Goal: Check status: Check status

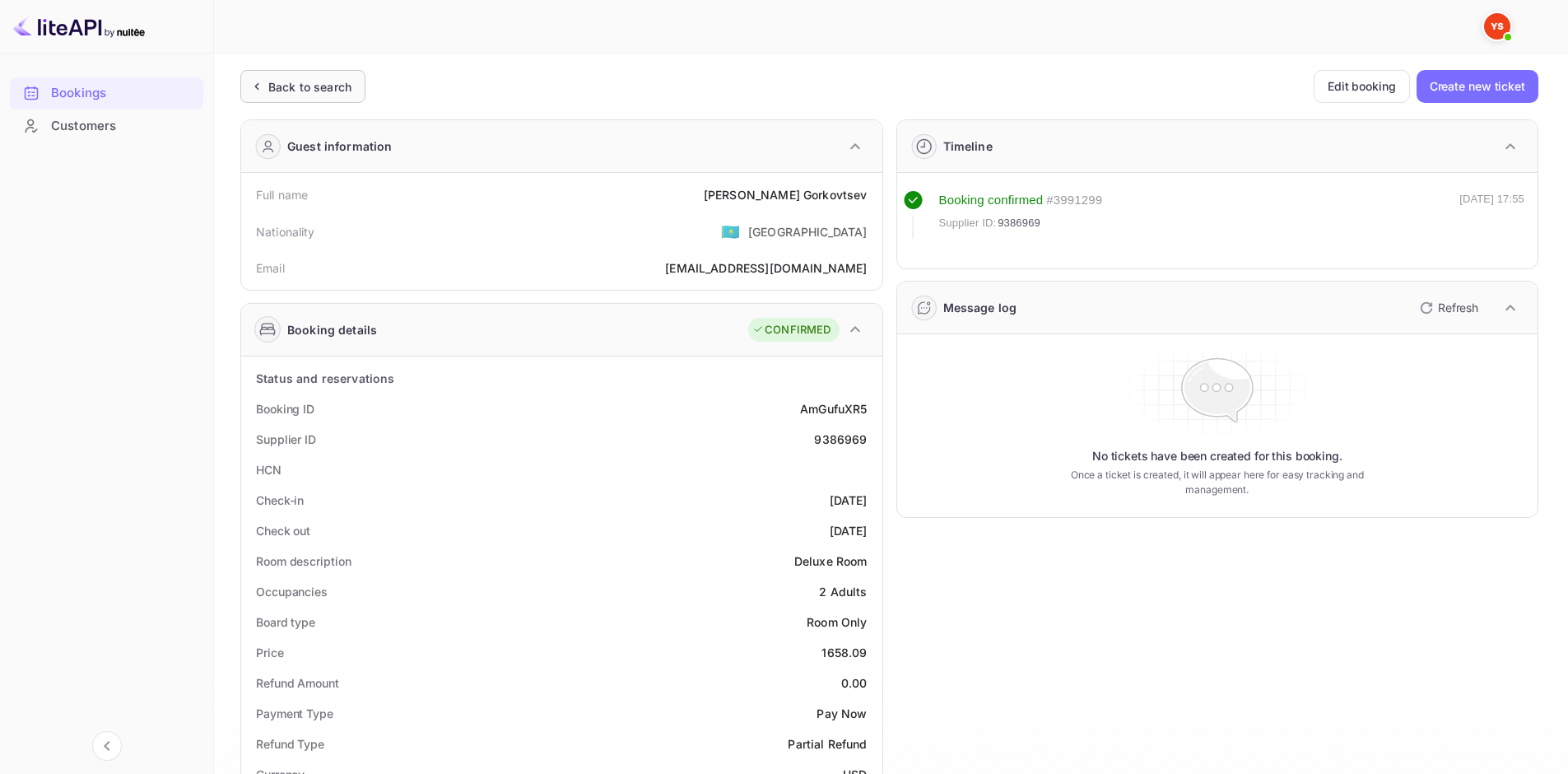
click at [318, 98] on div "Back to search" at bounding box center [302, 86] width 125 height 33
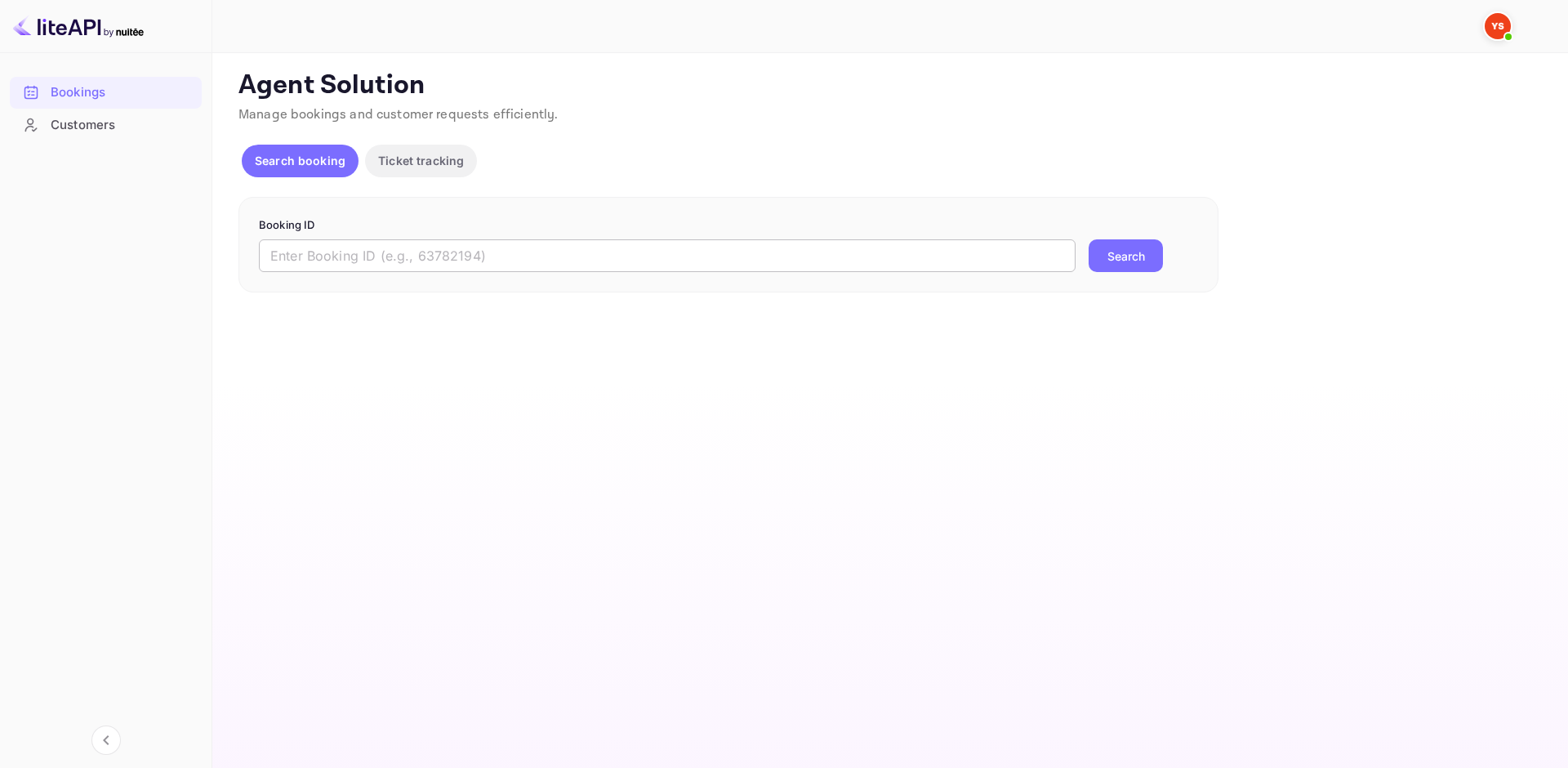
click at [390, 255] on input "text" at bounding box center [668, 255] width 817 height 33
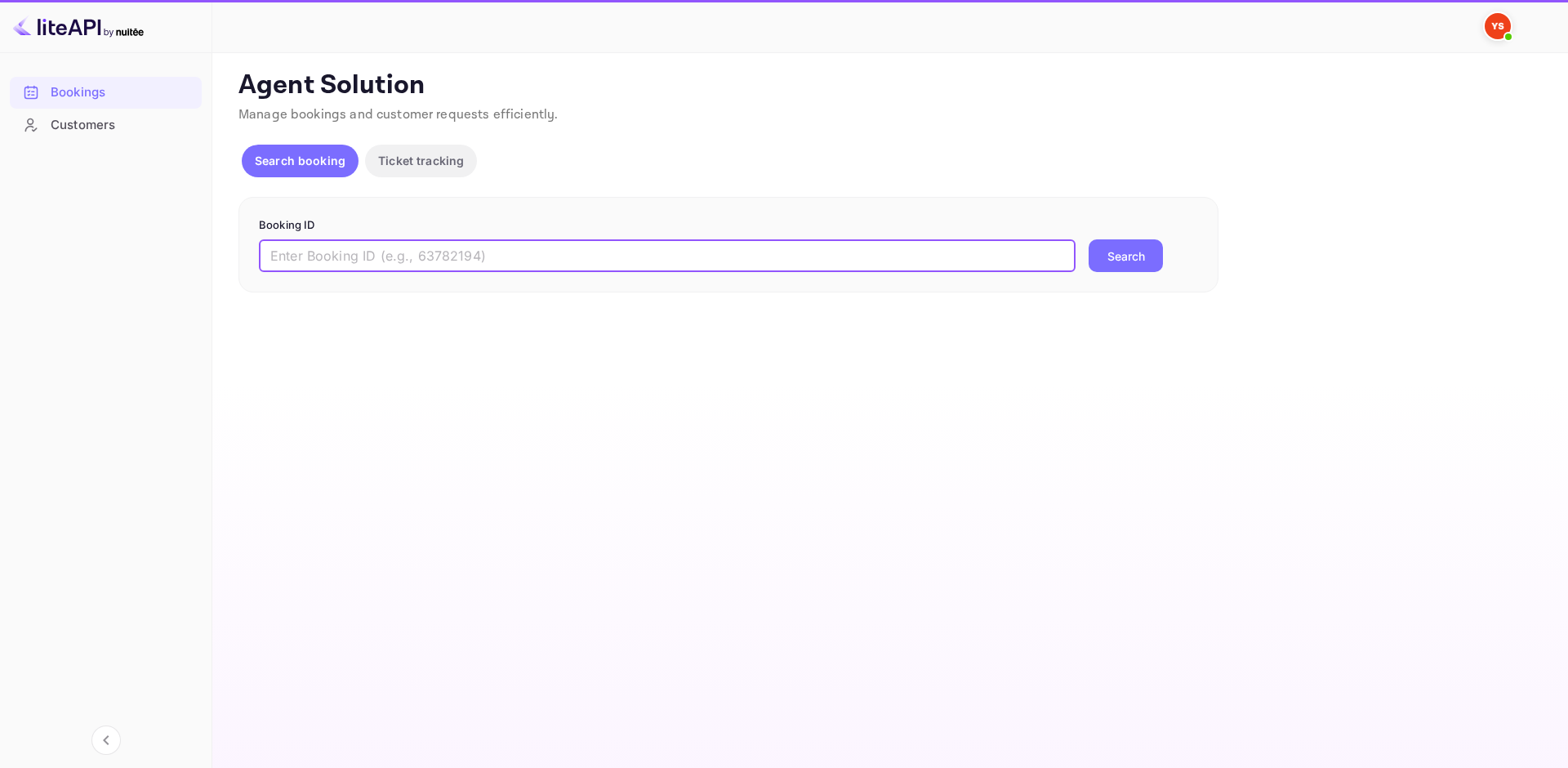
paste input "9209368"
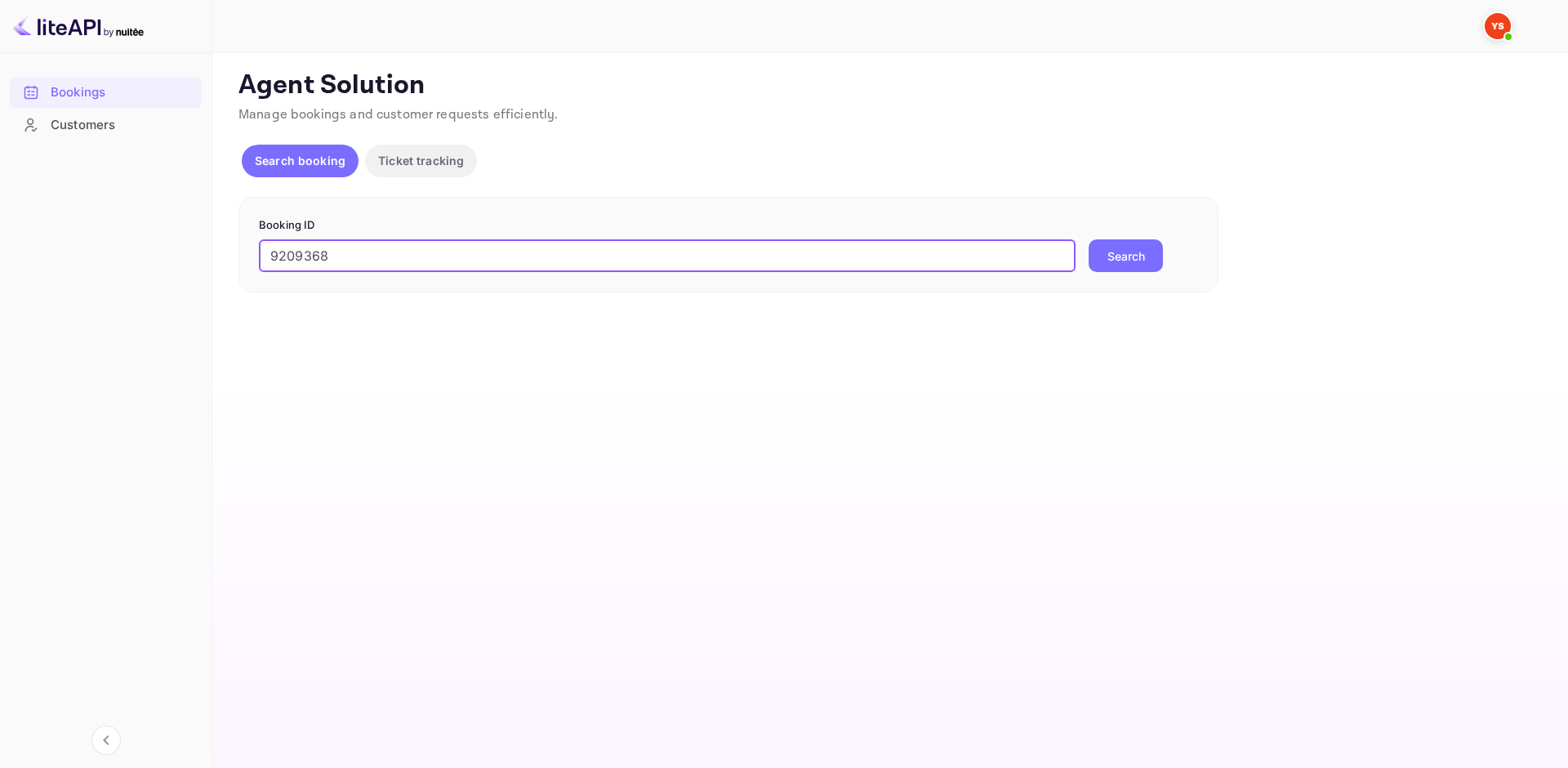
type input "9209368"
click at [1140, 255] on button "Search" at bounding box center [1125, 255] width 74 height 33
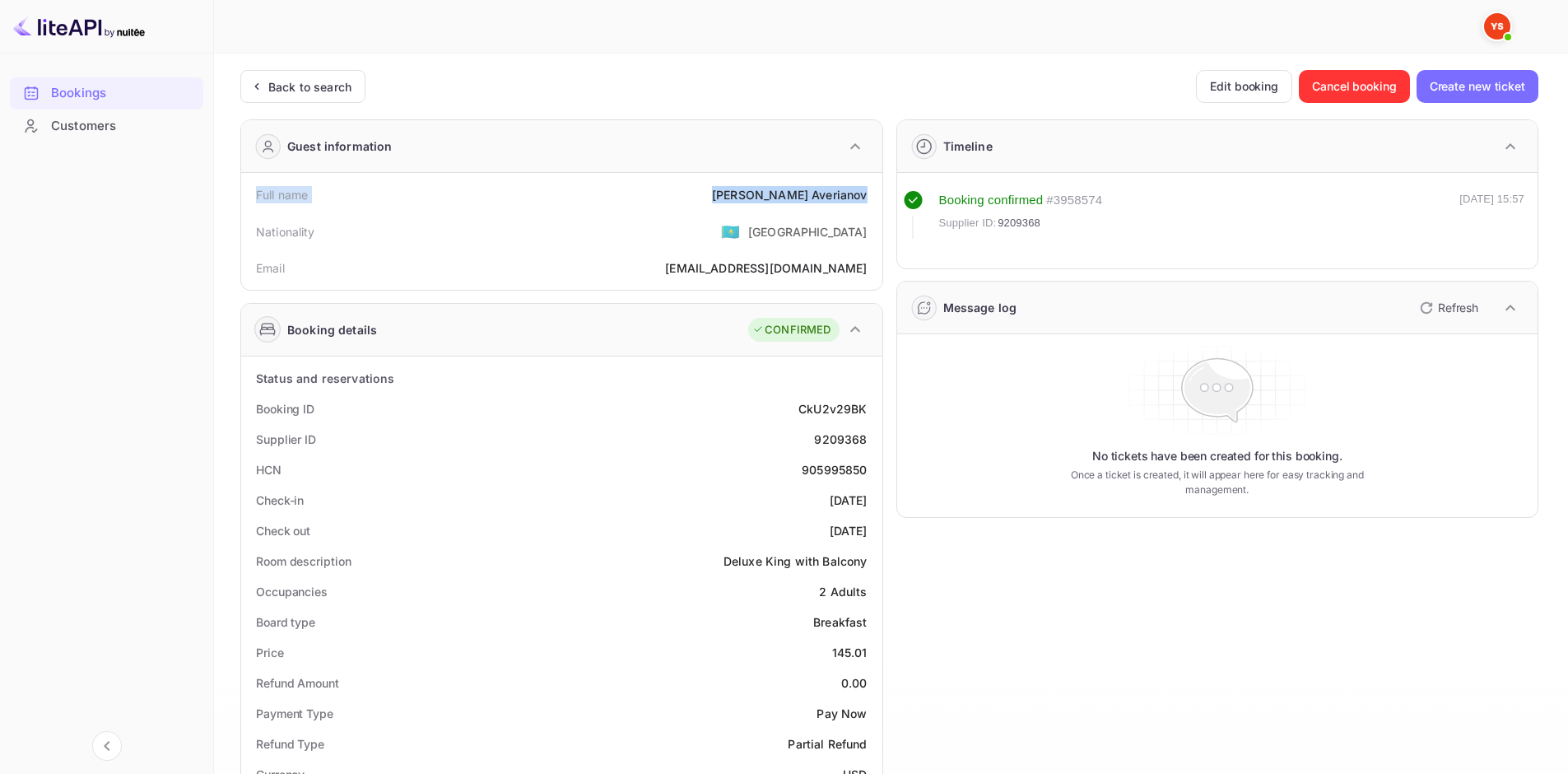
drag, startPoint x: 257, startPoint y: 193, endPoint x: 870, endPoint y: 196, distance: 613.0
click at [870, 196] on div "Full name [PERSON_NAME]" at bounding box center [561, 194] width 628 height 31
copy div "Full name [PERSON_NAME]"
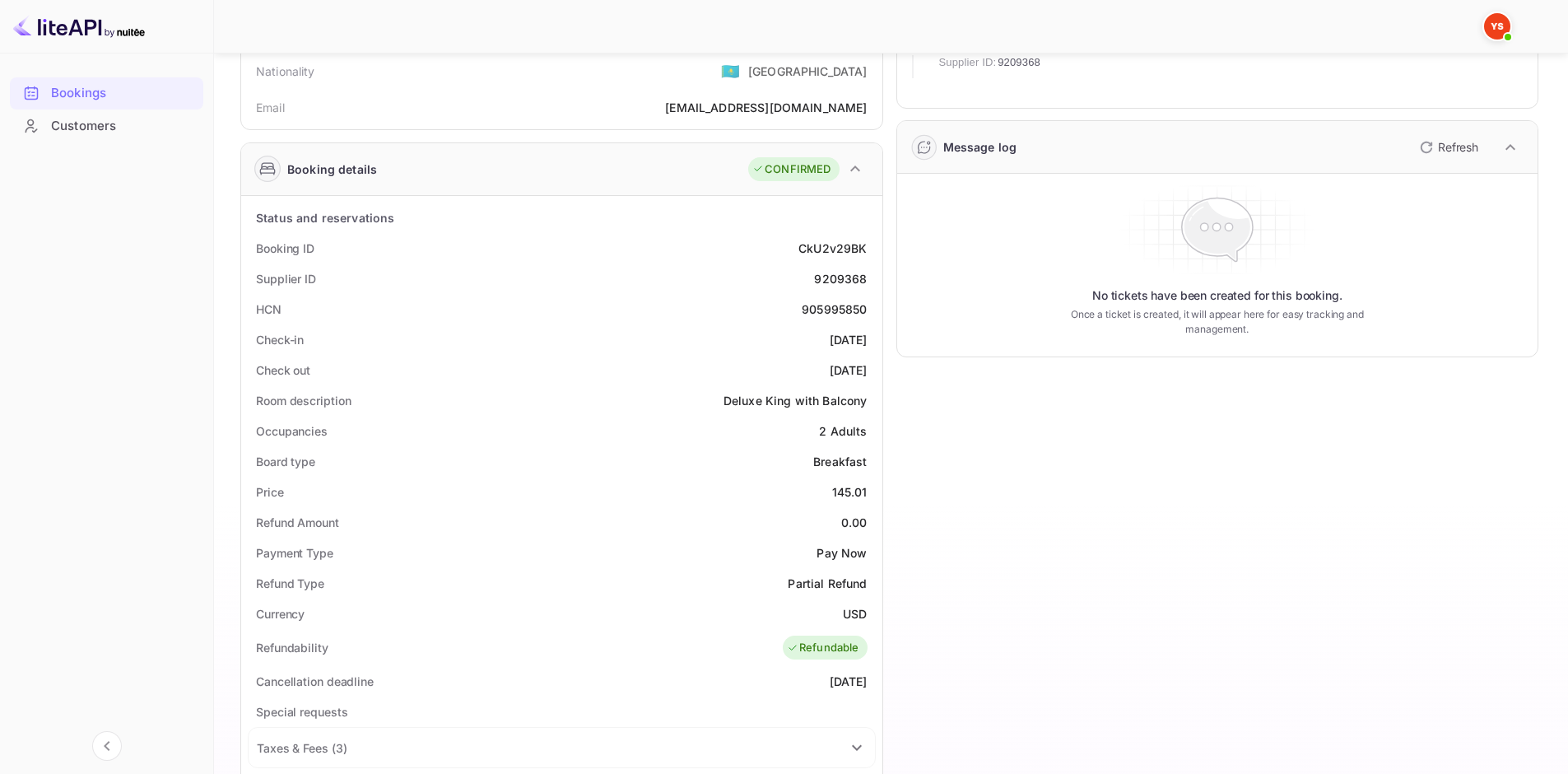
scroll to position [165, 0]
drag, startPoint x: 255, startPoint y: 242, endPoint x: 869, endPoint y: 279, distance: 615.1
click at [869, 279] on div "Status and reservations Booking ID CkU2v29BK Supplier ID 9209368 HCN 905995850 …" at bounding box center [561, 681] width 628 height 966
copy div "Booking ID CkU2v29BK Supplier ID 9209368"
drag, startPoint x: 254, startPoint y: 323, endPoint x: 865, endPoint y: 375, distance: 613.2
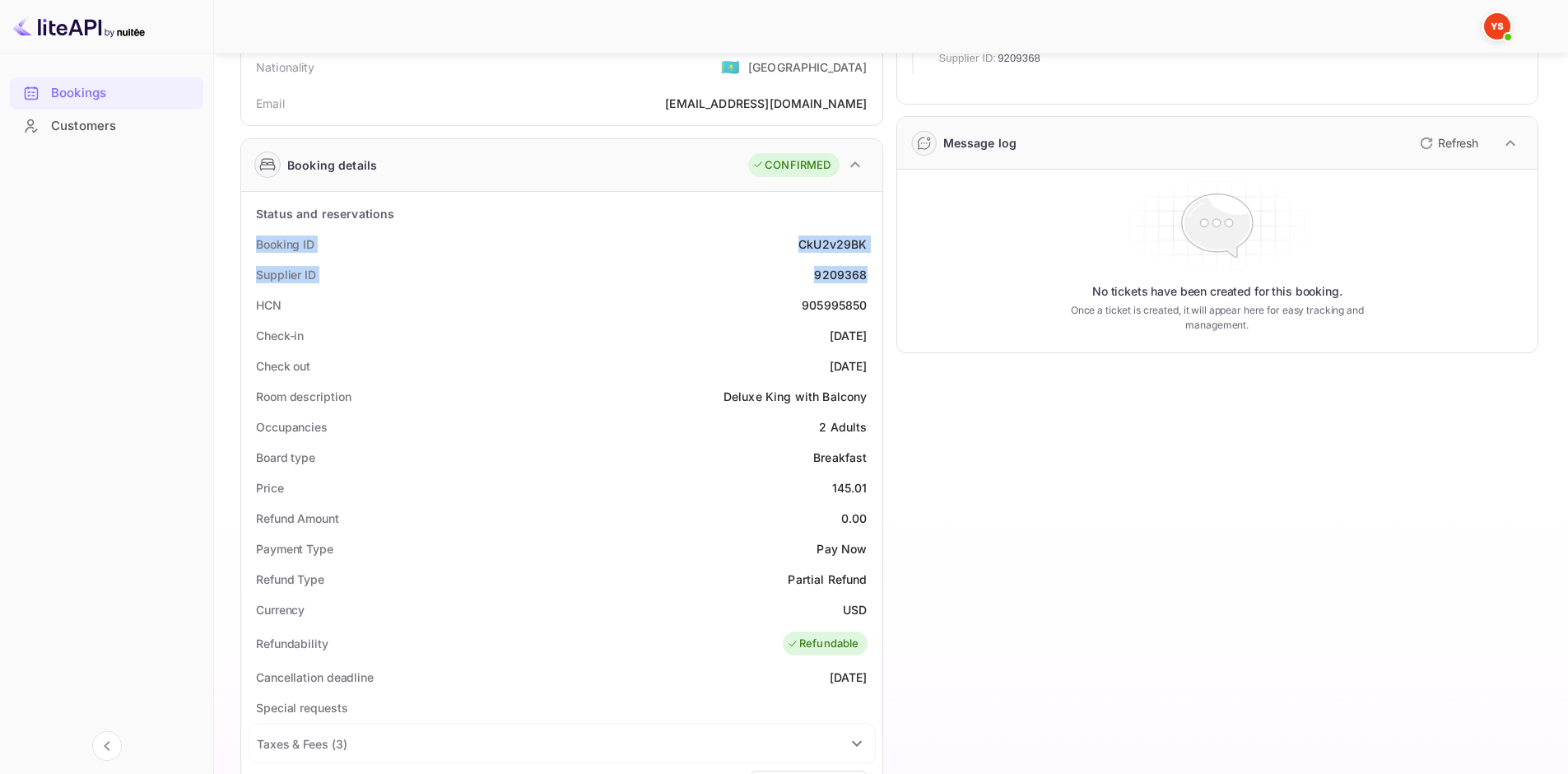
click at [865, 375] on div "Status and reservations Booking ID CkU2v29BK Supplier ID 9209368 HCN 905995850 …" at bounding box center [561, 681] width 628 height 966
copy div "Check-in [DATE] Check out [DATE]"
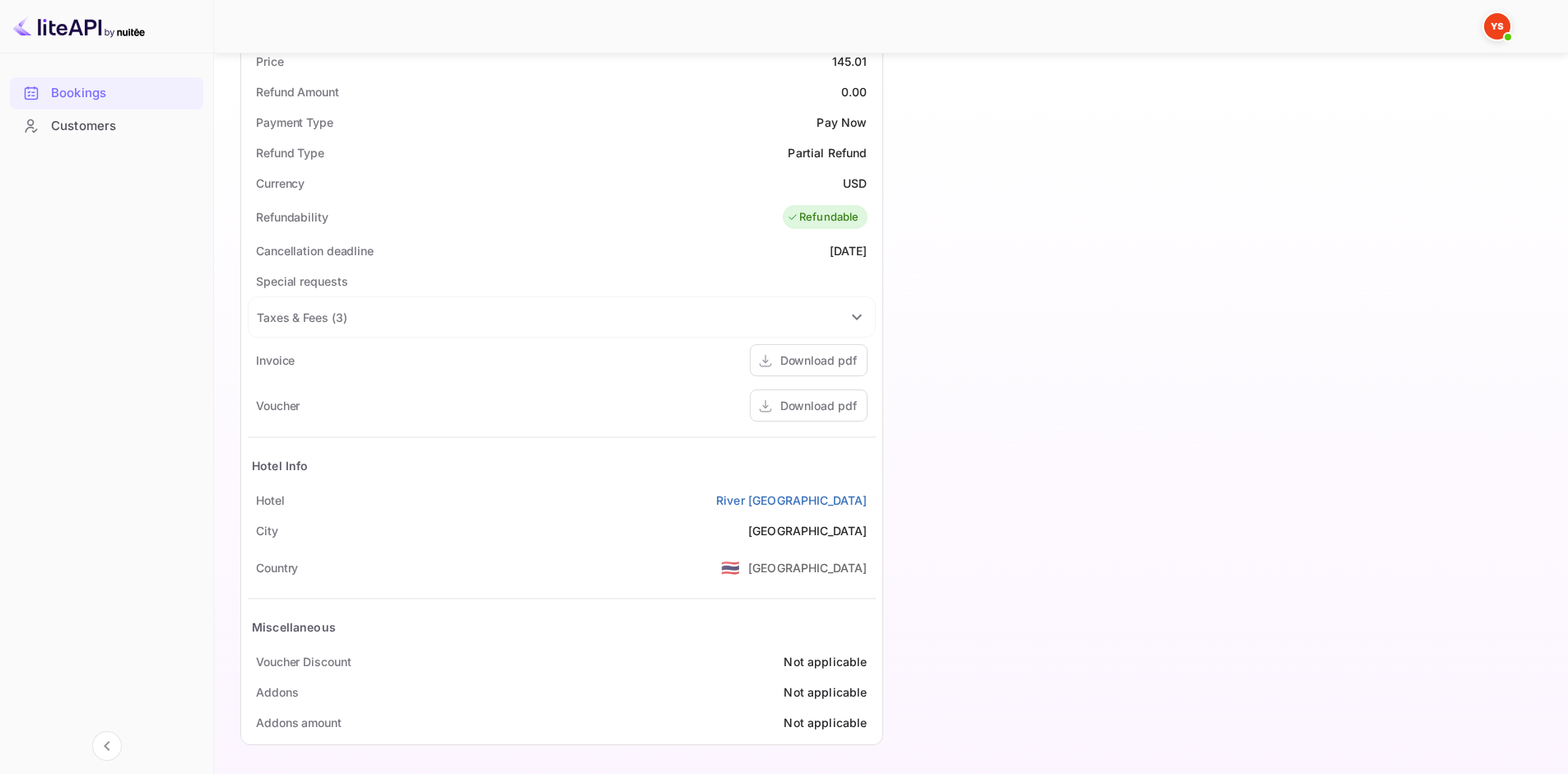
scroll to position [593, 0]
drag, startPoint x: 249, startPoint y: 495, endPoint x: 867, endPoint y: 504, distance: 618.1
click at [867, 504] on div "[GEOGRAPHIC_DATA]" at bounding box center [561, 498] width 628 height 31
copy div "[GEOGRAPHIC_DATA]"
